Goal: Task Accomplishment & Management: Complete application form

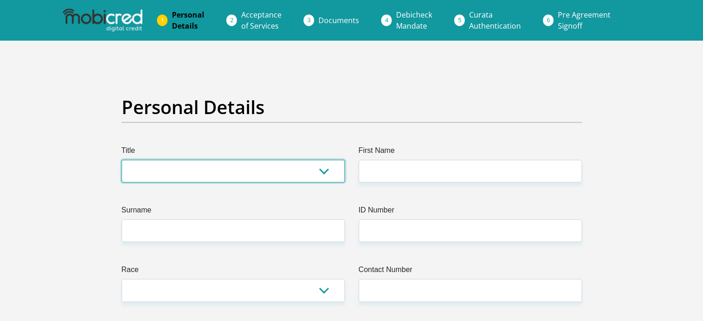
click at [324, 173] on select "Mr Ms Mrs Dr [PERSON_NAME]" at bounding box center [232, 171] width 223 height 23
select select "Mr"
click at [121, 160] on select "Mr Ms Mrs Dr [PERSON_NAME]" at bounding box center [232, 171] width 223 height 23
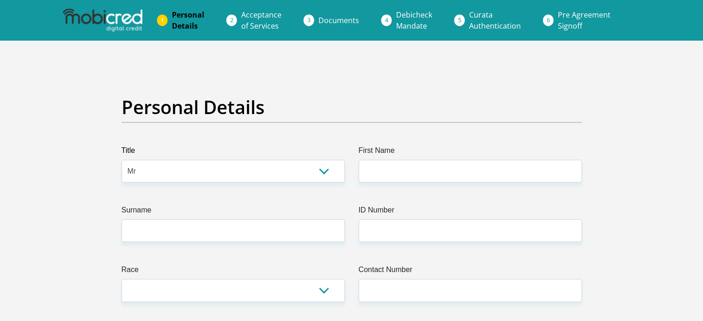
click at [372, 158] on label "First Name" at bounding box center [469, 152] width 223 height 15
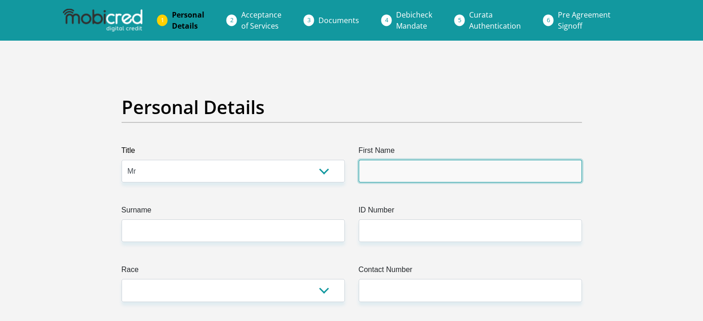
click at [372, 160] on input "First Name" at bounding box center [469, 171] width 223 height 23
type input "Mawande"
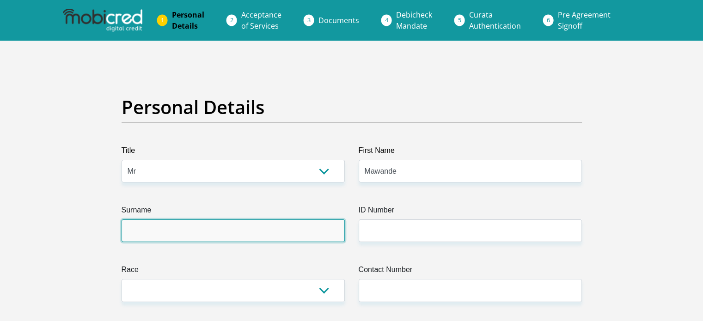
type input "Fakude"
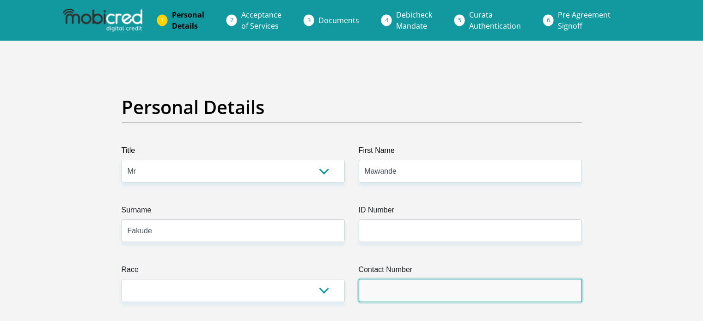
type input "0633973121"
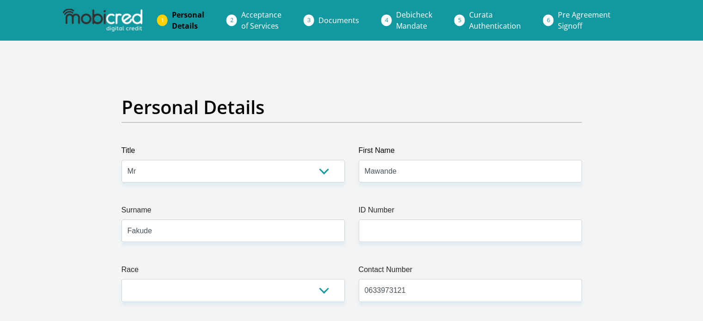
select select "ZAF"
type input "B47"
type input "Vryheid"
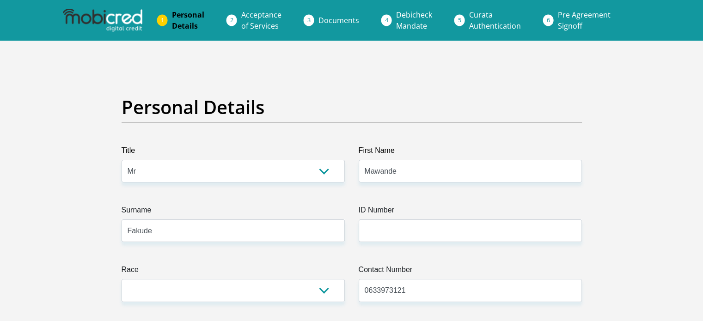
type input "3100"
click at [419, 291] on input "0633973121" at bounding box center [469, 290] width 223 height 23
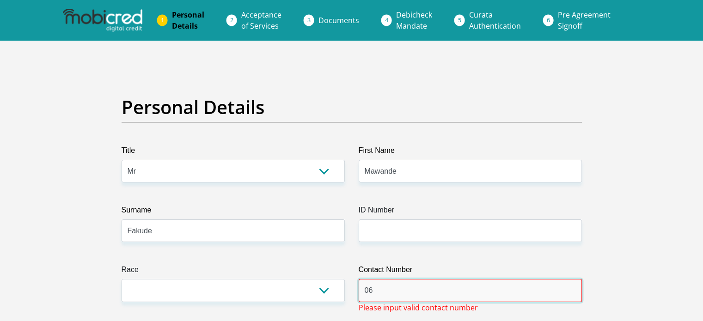
type input "0"
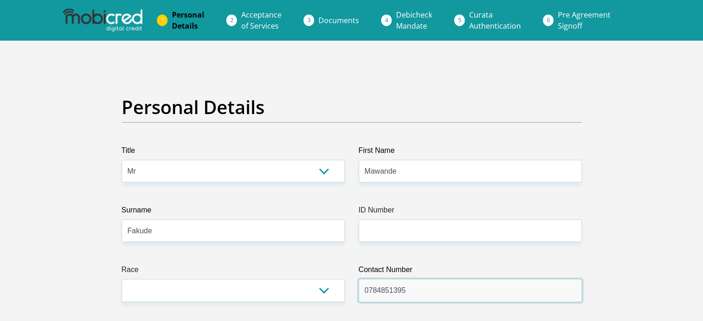
type input "0784851395"
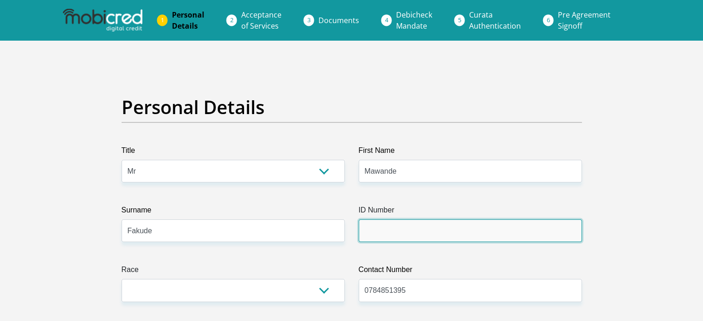
click at [395, 236] on input "ID Number" at bounding box center [469, 230] width 223 height 23
type input "0006155418087"
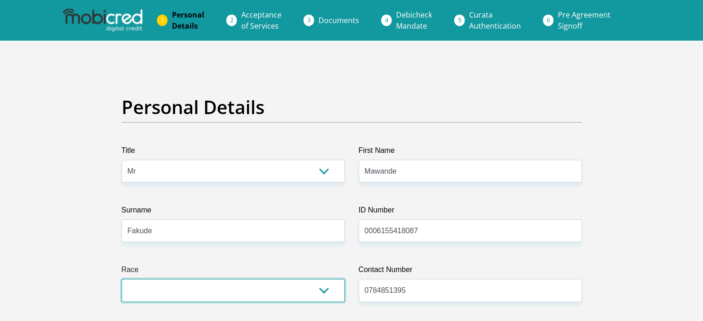
click at [320, 291] on select "Black Coloured Indian White Other" at bounding box center [232, 290] width 223 height 23
select select "1"
click at [121, 279] on select "Black Coloured Indian White Other" at bounding box center [232, 290] width 223 height 23
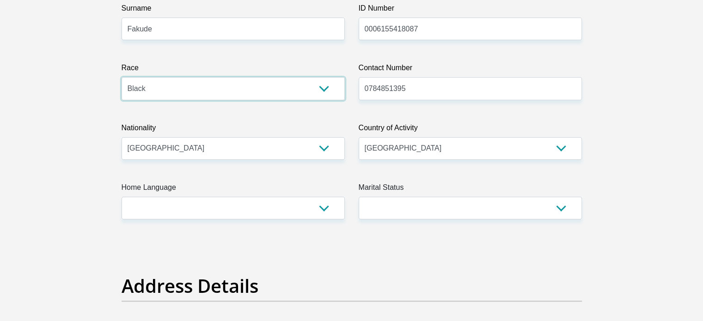
scroll to position [218, 0]
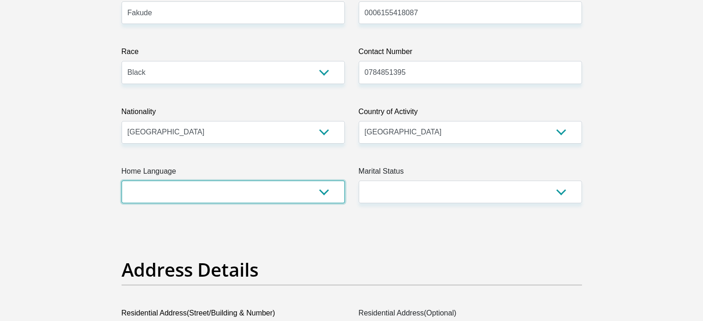
click at [331, 188] on select "Afrikaans English Sepedi South Ndebele Southern Sotho Swati Tsonga Tswana Venda…" at bounding box center [232, 192] width 223 height 23
select select "[DATE]"
click at [121, 181] on select "Afrikaans English Sepedi South Ndebele Southern Sotho Swati Tsonga Tswana Venda…" at bounding box center [232, 192] width 223 height 23
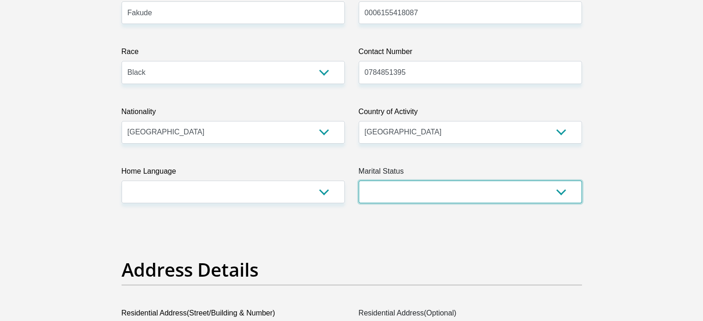
click at [555, 187] on select "Married ANC Single Divorced Widowed Married COP or Customary Law" at bounding box center [469, 192] width 223 height 23
select select "2"
click at [358, 181] on select "Married ANC Single Divorced Widowed Married COP or Customary Law" at bounding box center [469, 192] width 223 height 23
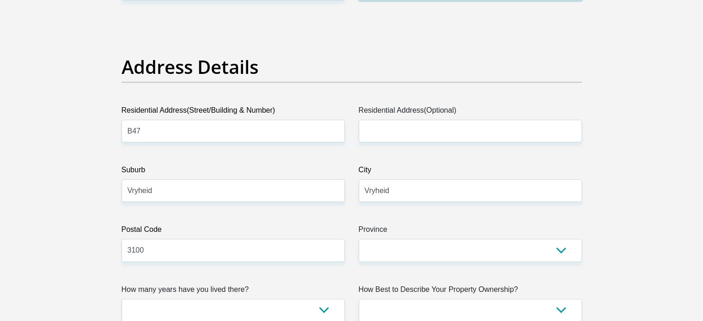
scroll to position [424, 0]
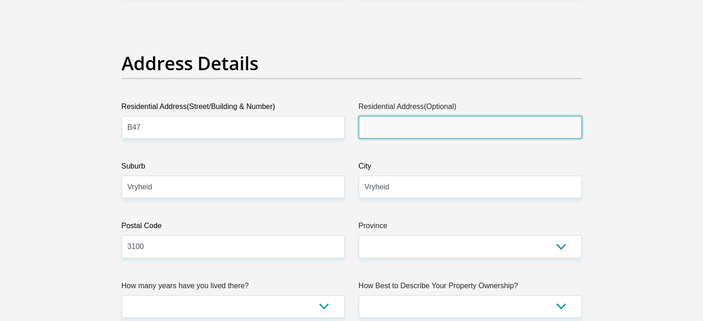
click at [455, 130] on input "Residential Address(Optional)" at bounding box center [469, 127] width 223 height 23
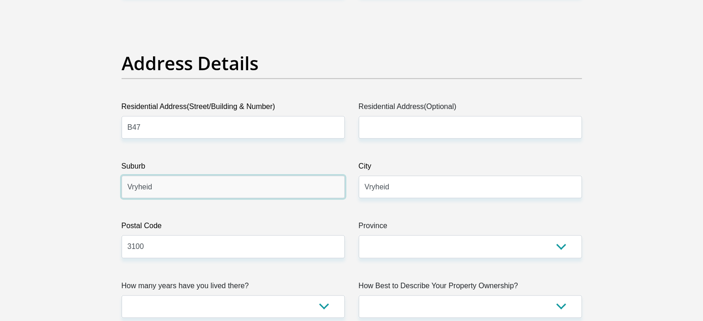
click at [246, 196] on input "Vryheid" at bounding box center [232, 187] width 223 height 23
type input "V"
type input "emondlo"
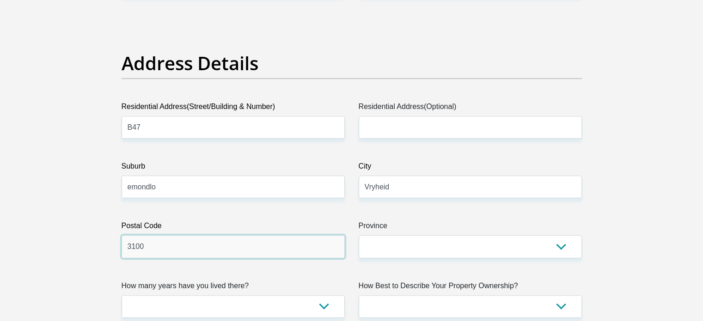
click at [202, 249] on input "3100" at bounding box center [232, 246] width 223 height 23
type input "3105"
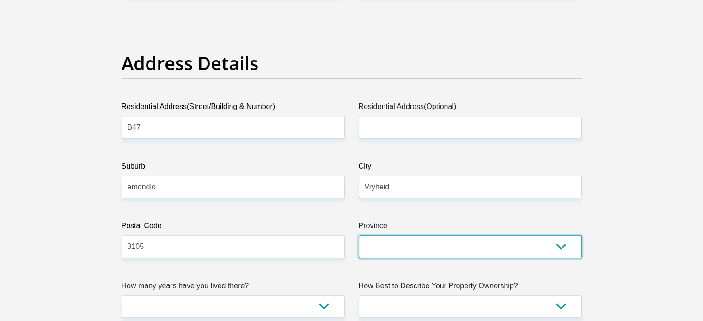
click at [565, 238] on select "Eastern Cape Free State [GEOGRAPHIC_DATA] [GEOGRAPHIC_DATA][DATE] [GEOGRAPHIC_D…" at bounding box center [469, 246] width 223 height 23
click at [358, 235] on select "Eastern Cape Free State [GEOGRAPHIC_DATA] [GEOGRAPHIC_DATA][DATE] [GEOGRAPHIC_D…" at bounding box center [469, 246] width 223 height 23
select select "[GEOGRAPHIC_DATA][DATE]"
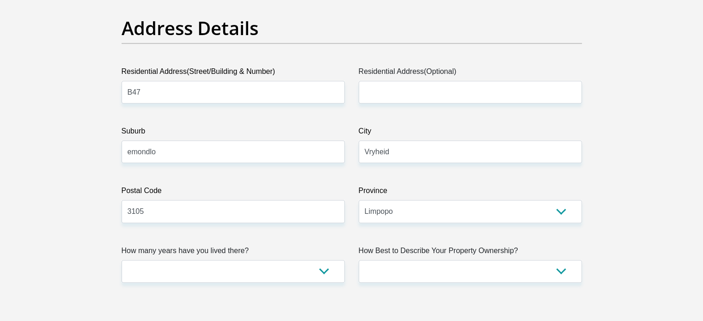
scroll to position [461, 0]
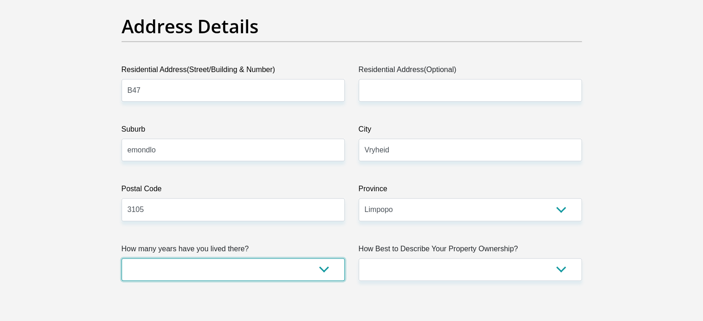
click at [318, 266] on select "less than 1 year 1-3 years 3-5 years 5+ years" at bounding box center [232, 269] width 223 height 23
select select "5"
click at [121, 258] on select "less than 1 year 1-3 years 3-5 years 5+ years" at bounding box center [232, 269] width 223 height 23
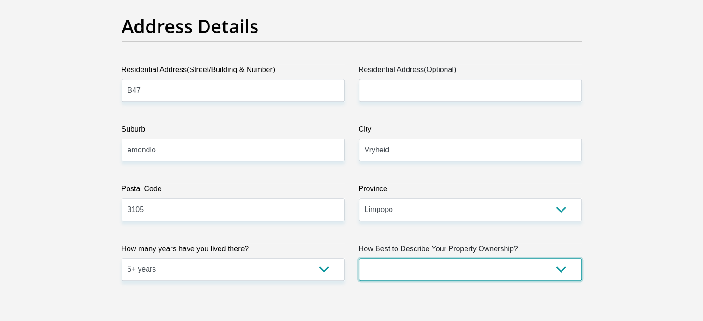
click at [556, 269] on select "Owned Rented Family Owned Company Dwelling" at bounding box center [469, 269] width 223 height 23
click at [358, 258] on select "Owned Rented Family Owned Company Dwelling" at bounding box center [469, 269] width 223 height 23
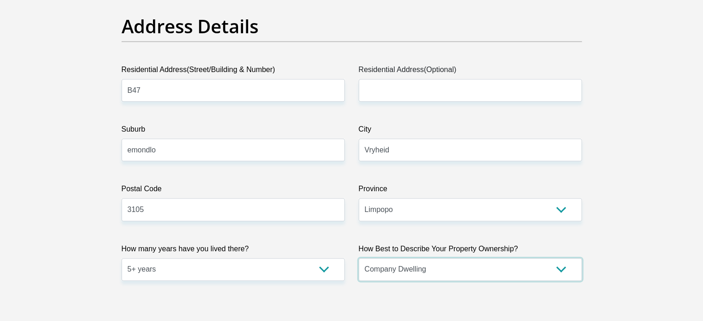
select select "parents"
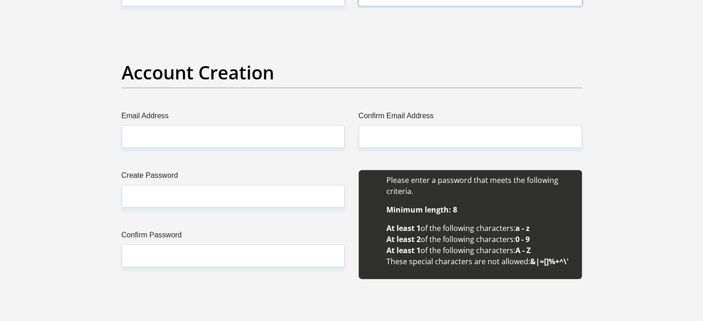
scroll to position [744, 0]
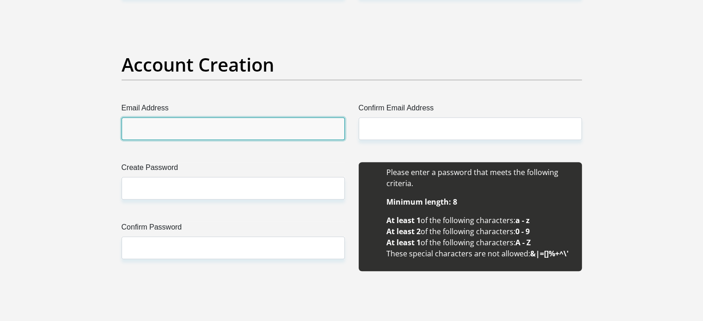
click at [214, 131] on input "Email Address" at bounding box center [232, 128] width 223 height 23
type input "[EMAIL_ADDRESS][DOMAIN_NAME]"
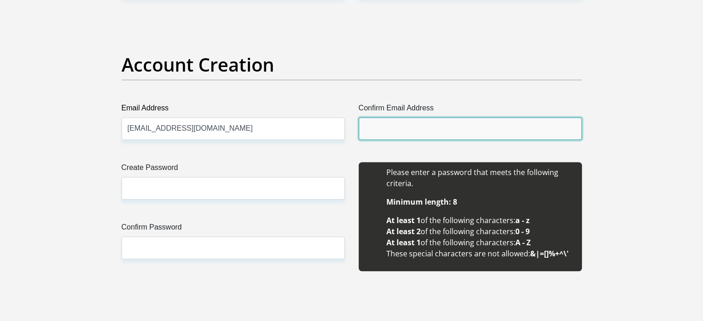
click at [379, 129] on input "Confirm Email Address" at bounding box center [469, 128] width 223 height 23
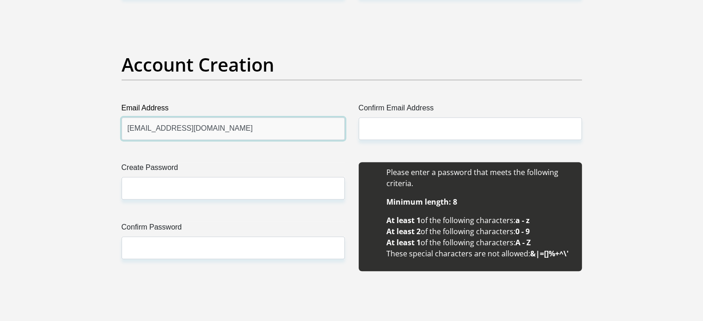
drag, startPoint x: 223, startPoint y: 130, endPoint x: 115, endPoint y: 129, distance: 107.2
click at [115, 129] on div "Email Address [EMAIL_ADDRESS][DOMAIN_NAME] Please input valid email address" at bounding box center [233, 121] width 237 height 37
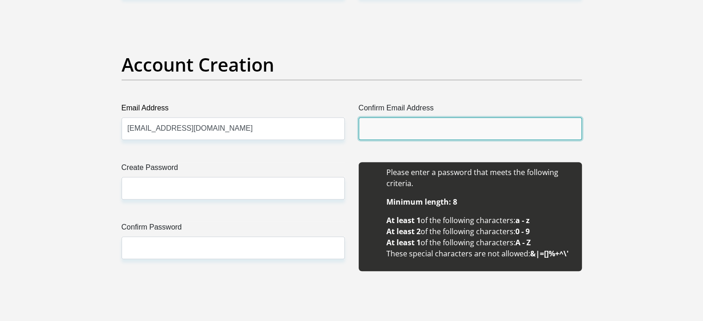
paste input "[EMAIL_ADDRESS][DOMAIN_NAME]"
type input "[EMAIL_ADDRESS][DOMAIN_NAME]"
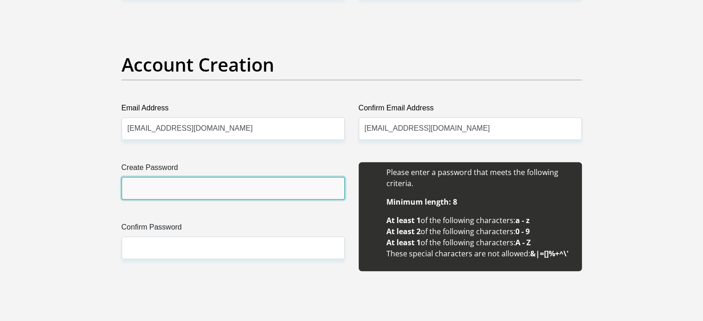
click at [184, 195] on input "Create Password" at bounding box center [232, 188] width 223 height 23
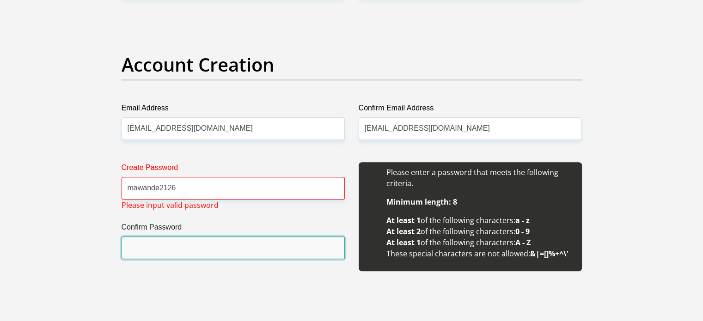
click at [152, 244] on input "Confirm Password" at bounding box center [232, 247] width 223 height 23
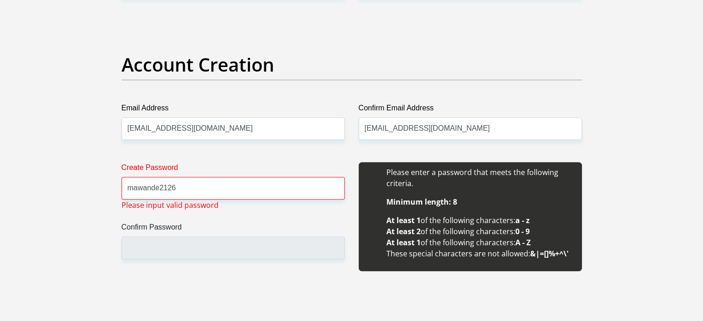
click at [203, 273] on div "Create Password mawande2126 Please input valid password Confirm Password" at bounding box center [233, 221] width 237 height 119
click at [133, 190] on input "mawande2126" at bounding box center [232, 188] width 223 height 23
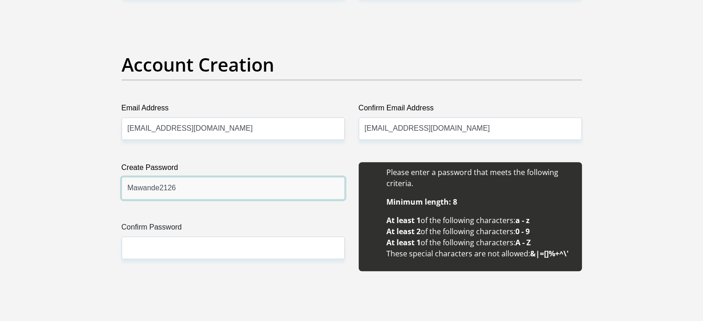
type input "Mawande2126"
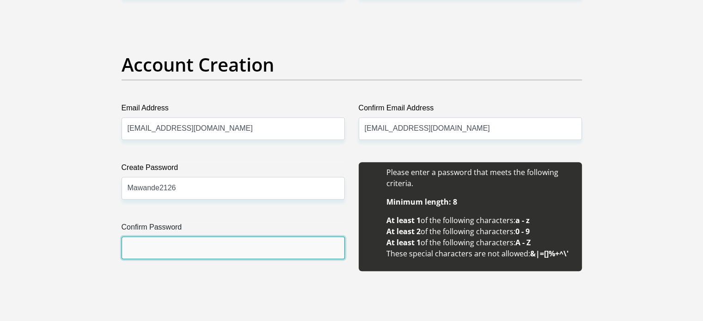
click at [145, 240] on input "Confirm Password" at bounding box center [232, 247] width 223 height 23
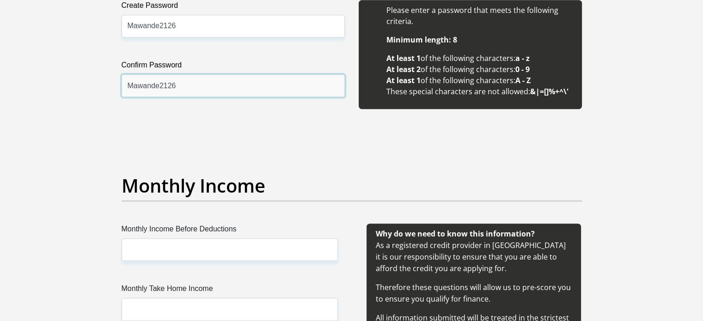
scroll to position [946, 0]
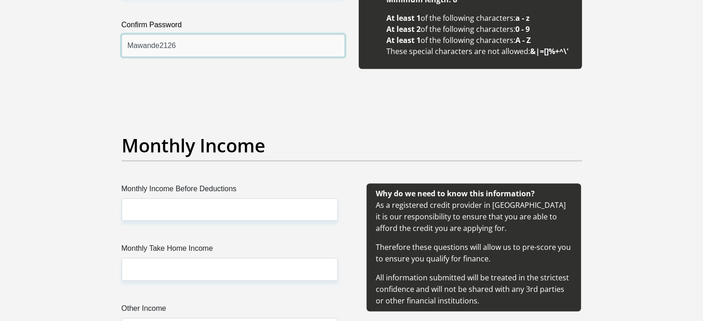
type input "Mawande2126"
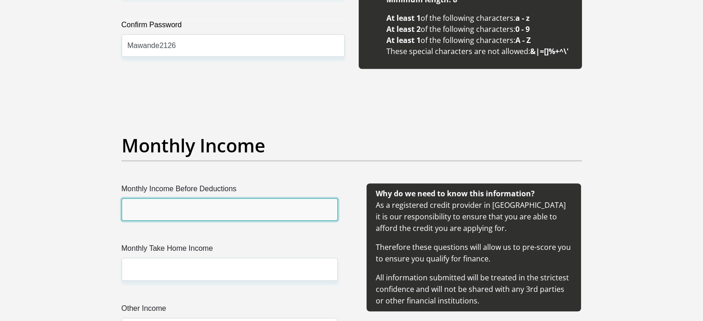
click at [304, 214] on input "Monthly Income Before Deductions" at bounding box center [229, 209] width 216 height 23
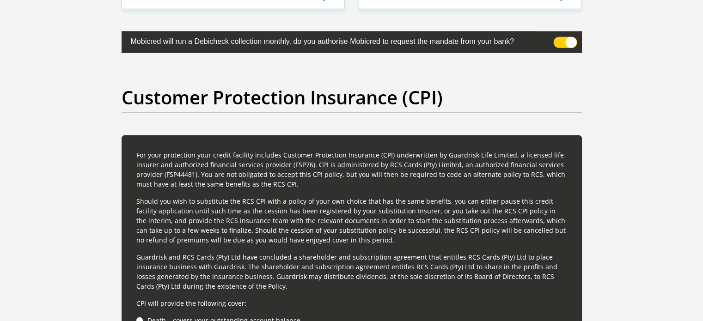
scroll to position [2365, 0]
